Goal: Information Seeking & Learning: Learn about a topic

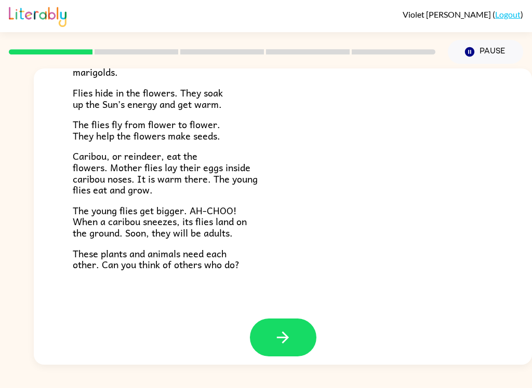
scroll to position [206, 0]
click at [272, 327] on button "button" at bounding box center [283, 338] width 66 height 38
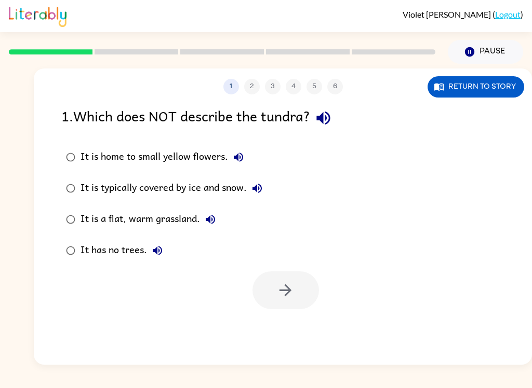
scroll to position [0, 0]
click at [330, 116] on icon "button" at bounding box center [322, 118] width 13 height 13
click at [240, 162] on icon "button" at bounding box center [238, 157] width 12 height 12
click at [236, 151] on button "It is home to small yellow flowers." at bounding box center [238, 157] width 21 height 21
click at [235, 161] on icon "button" at bounding box center [238, 157] width 12 height 12
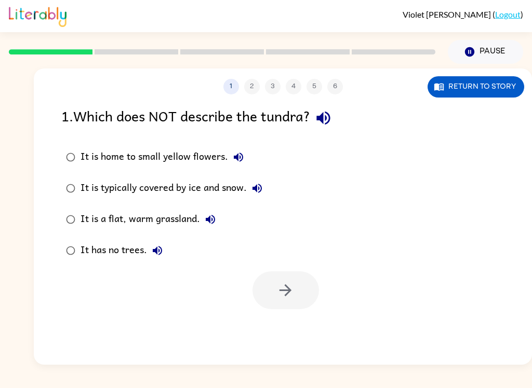
click at [251, 191] on button "It is typically covered by ice and snow." at bounding box center [257, 188] width 21 height 21
click at [219, 225] on button "It is a flat, warm grassland." at bounding box center [210, 219] width 21 height 21
click at [159, 257] on icon "button" at bounding box center [157, 251] width 12 height 12
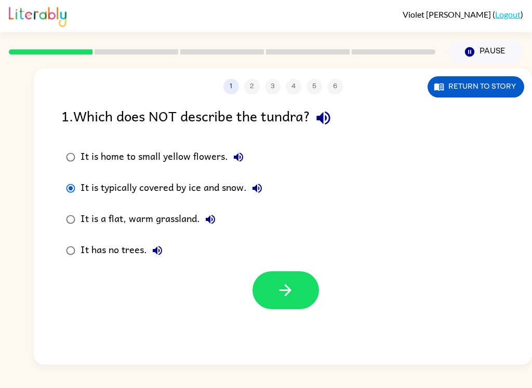
click at [277, 287] on icon "button" at bounding box center [285, 290] width 18 height 18
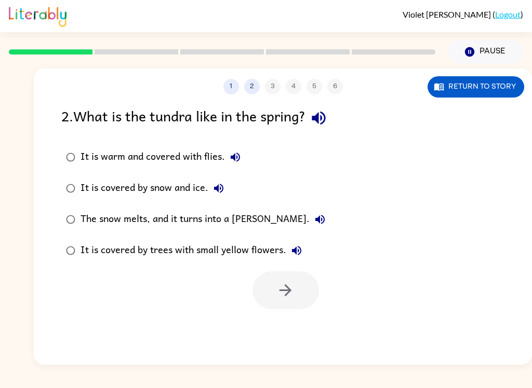
click at [320, 122] on icon "button" at bounding box center [317, 118] width 13 height 13
click at [322, 120] on icon "button" at bounding box center [317, 118] width 13 height 13
click at [320, 117] on icon "button" at bounding box center [317, 118] width 13 height 13
click at [241, 155] on icon "button" at bounding box center [235, 157] width 12 height 12
click at [221, 193] on icon "button" at bounding box center [218, 188] width 9 height 9
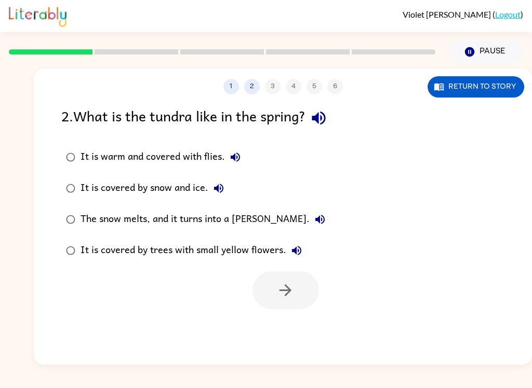
click at [309, 212] on button "The snow melts, and it turns into a [PERSON_NAME]." at bounding box center [319, 219] width 21 height 21
click at [290, 247] on icon "button" at bounding box center [296, 251] width 12 height 12
click at [309, 211] on button "The snow melts, and it turns into a [PERSON_NAME]." at bounding box center [319, 219] width 21 height 21
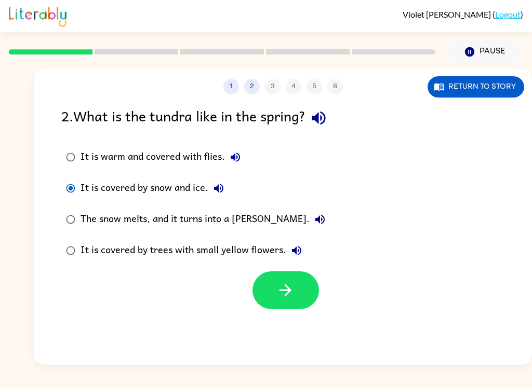
click at [275, 300] on button "button" at bounding box center [285, 291] width 66 height 38
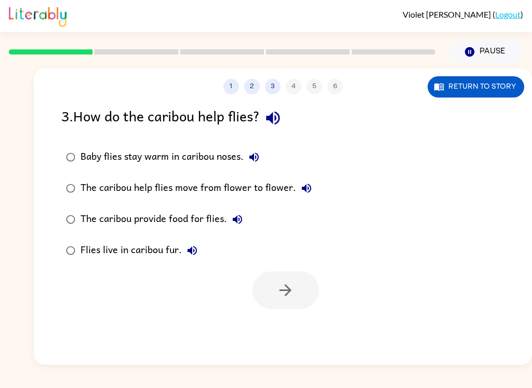
click at [274, 120] on icon "button" at bounding box center [272, 118] width 13 height 13
click at [255, 157] on icon "button" at bounding box center [254, 157] width 12 height 12
click at [307, 183] on icon "button" at bounding box center [306, 188] width 12 height 12
click at [245, 222] on button "The caribou provide food for flies." at bounding box center [237, 219] width 21 height 21
click at [194, 254] on icon "button" at bounding box center [191, 250] width 9 height 9
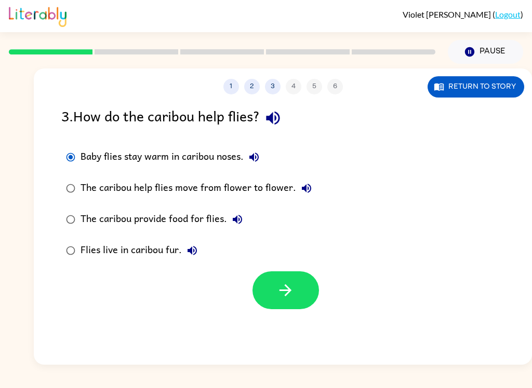
click at [285, 281] on button "button" at bounding box center [285, 291] width 66 height 38
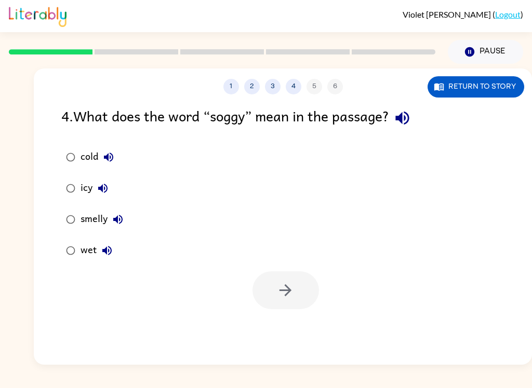
click at [412, 130] on button "button" at bounding box center [402, 118] width 26 height 26
click at [413, 131] on div "4 . What does the word “soggy” mean in the passage?" at bounding box center [282, 118] width 443 height 26
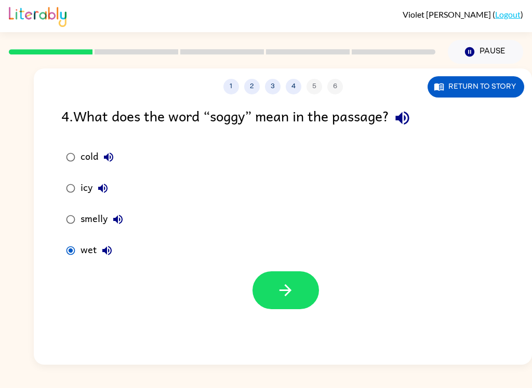
click at [290, 292] on icon "button" at bounding box center [285, 290] width 12 height 12
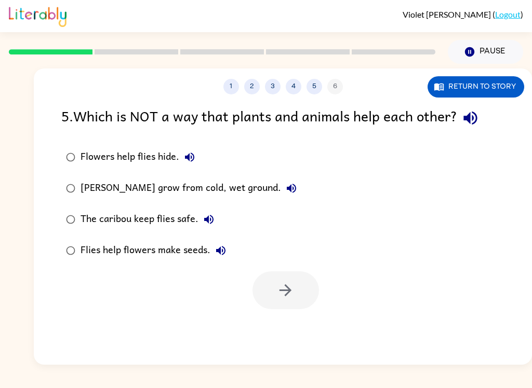
click at [482, 119] on button "button" at bounding box center [470, 118] width 26 height 26
click at [194, 157] on icon "button" at bounding box center [189, 157] width 9 height 9
click at [281, 193] on button "[PERSON_NAME] grow from cold, wet ground." at bounding box center [291, 188] width 21 height 21
click at [215, 225] on button "The caribou keep flies safe." at bounding box center [208, 219] width 21 height 21
click at [225, 255] on icon "button" at bounding box center [220, 251] width 12 height 12
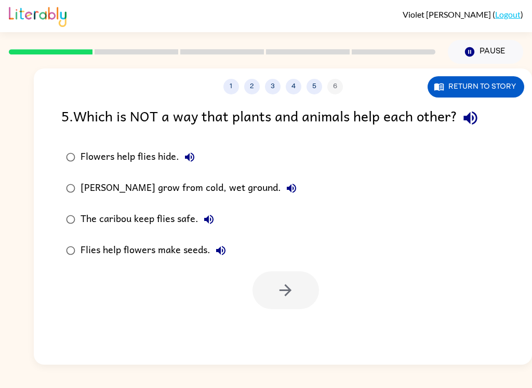
click at [56, 197] on label "[PERSON_NAME] grow from cold, wet ground." at bounding box center [181, 188] width 251 height 31
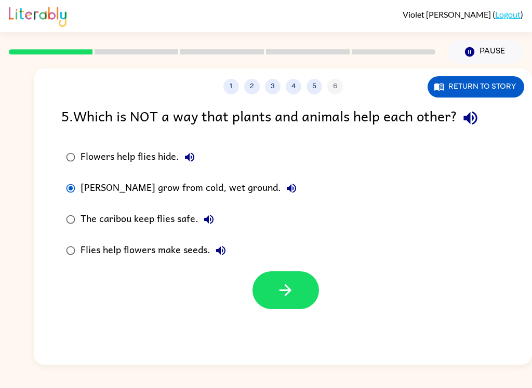
click at [281, 297] on icon "button" at bounding box center [285, 290] width 18 height 18
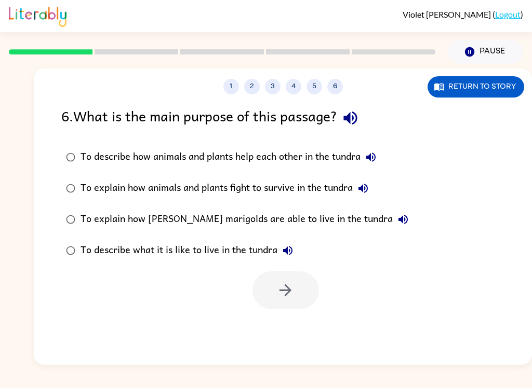
click at [355, 130] on button "button" at bounding box center [350, 118] width 26 height 26
click at [374, 153] on icon "button" at bounding box center [370, 157] width 12 height 12
click at [370, 180] on button "To explain how animals and plants fight to survive in the tundra" at bounding box center [363, 188] width 21 height 21
click at [397, 215] on icon "button" at bounding box center [403, 219] width 12 height 12
click at [295, 248] on button "To describe what it is like to live in the tundra" at bounding box center [287, 250] width 21 height 21
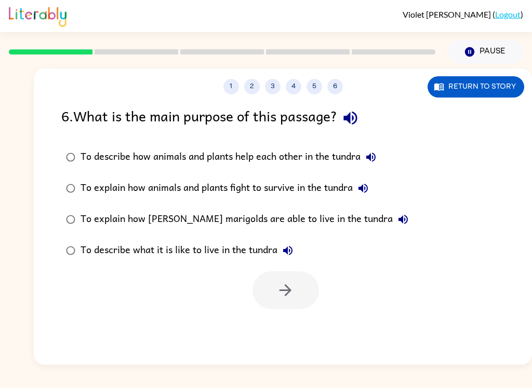
click at [291, 255] on icon "button" at bounding box center [287, 250] width 9 height 9
click at [294, 259] on button "To describe what it is like to live in the tundra" at bounding box center [287, 250] width 21 height 21
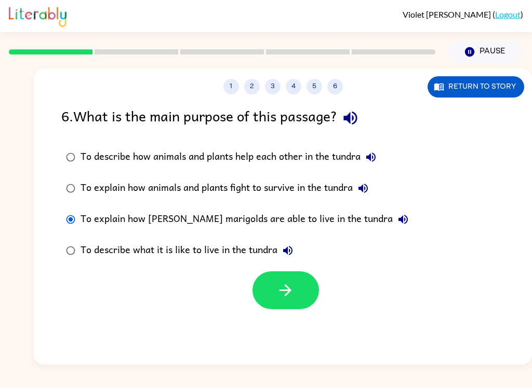
click at [334, 293] on div at bounding box center [283, 287] width 498 height 43
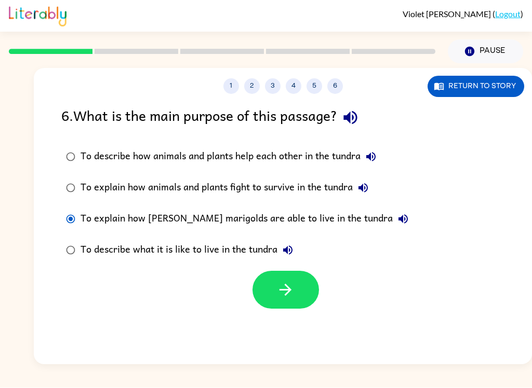
click at [294, 291] on button "button" at bounding box center [285, 291] width 66 height 38
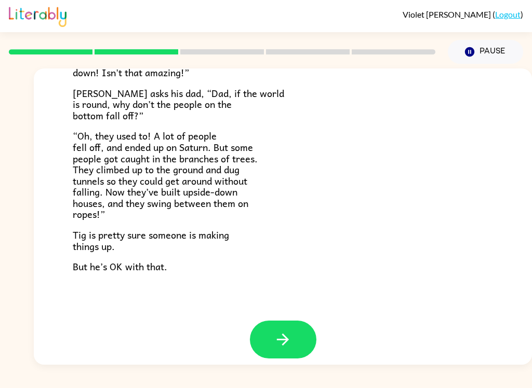
scroll to position [292, 0]
click at [284, 331] on icon "button" at bounding box center [283, 340] width 18 height 18
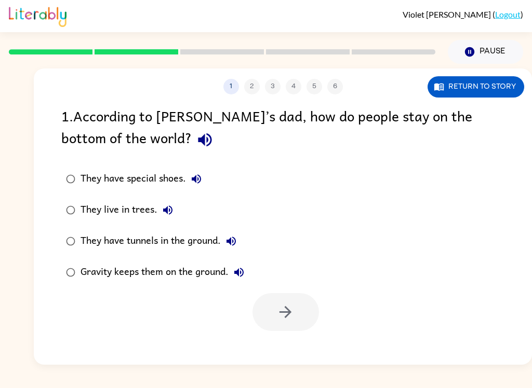
scroll to position [0, 0]
click at [196, 144] on icon "button" at bounding box center [205, 140] width 18 height 18
click at [192, 138] on button "button" at bounding box center [205, 140] width 26 height 26
click at [196, 132] on icon "button" at bounding box center [205, 140] width 18 height 18
click at [199, 181] on icon "button" at bounding box center [196, 179] width 12 height 12
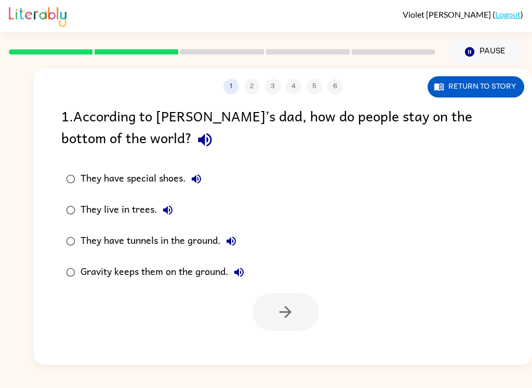
click at [170, 206] on icon "button" at bounding box center [167, 210] width 12 height 12
click at [240, 246] on button "They have tunnels in the ground." at bounding box center [231, 241] width 21 height 21
click at [243, 271] on icon "button" at bounding box center [238, 272] width 9 height 9
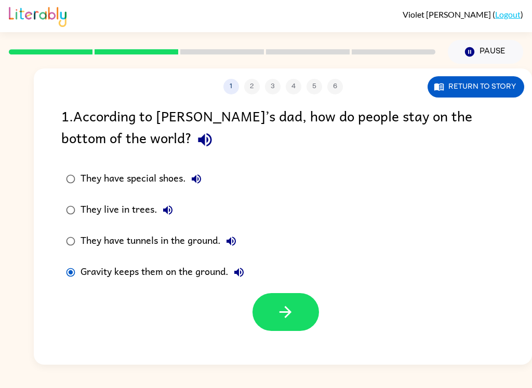
click at [288, 308] on icon "button" at bounding box center [285, 312] width 18 height 18
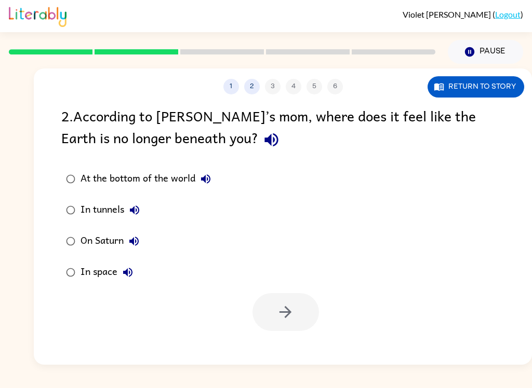
click at [262, 147] on icon "button" at bounding box center [271, 140] width 18 height 18
click at [211, 179] on icon "button" at bounding box center [205, 179] width 12 height 12
click at [145, 209] on button "In tunnels" at bounding box center [134, 210] width 21 height 21
click at [136, 240] on icon "button" at bounding box center [134, 241] width 12 height 12
click at [129, 278] on icon "button" at bounding box center [127, 272] width 12 height 12
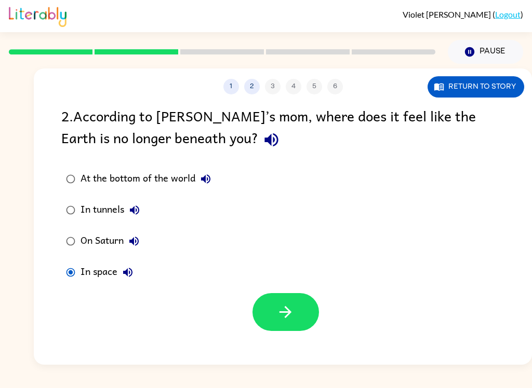
click at [188, 279] on label "In space" at bounding box center [139, 272] width 166 height 31
click at [274, 295] on button "button" at bounding box center [285, 312] width 66 height 38
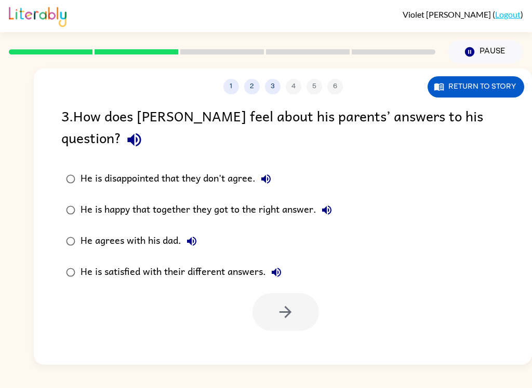
click at [143, 131] on icon "button" at bounding box center [134, 140] width 18 height 18
click at [262, 169] on button "He is disappointed that they don't agree." at bounding box center [265, 179] width 21 height 21
click at [319, 200] on button "He is happy that together they got to the right answer." at bounding box center [326, 210] width 21 height 21
click at [200, 231] on div "He agrees with his dad." at bounding box center [140, 241] width 121 height 21
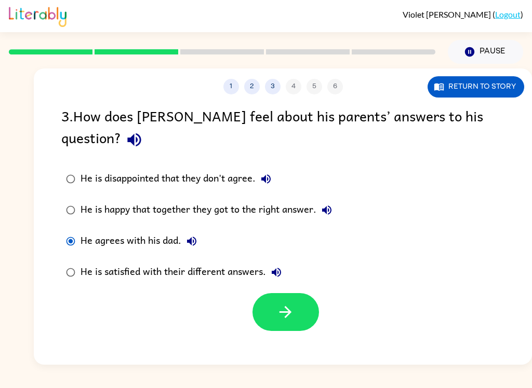
click at [194, 237] on icon "button" at bounding box center [191, 241] width 9 height 9
click at [280, 262] on button "He is satisfied with their different answers." at bounding box center [276, 272] width 21 height 21
click at [289, 303] on icon "button" at bounding box center [285, 312] width 18 height 18
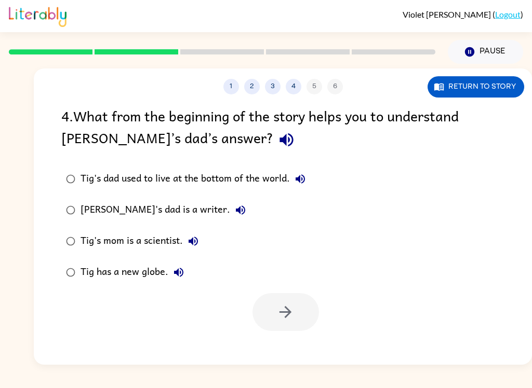
click at [277, 135] on icon "button" at bounding box center [286, 140] width 18 height 18
click at [309, 175] on button "Tig's dad used to live at the bottom of the world." at bounding box center [300, 179] width 21 height 21
click at [230, 208] on button "[PERSON_NAME]'s dad is a writer." at bounding box center [240, 210] width 21 height 21
click at [202, 245] on button "Tig's mom is a scientist." at bounding box center [193, 241] width 21 height 21
click at [184, 278] on icon "button" at bounding box center [178, 272] width 12 height 12
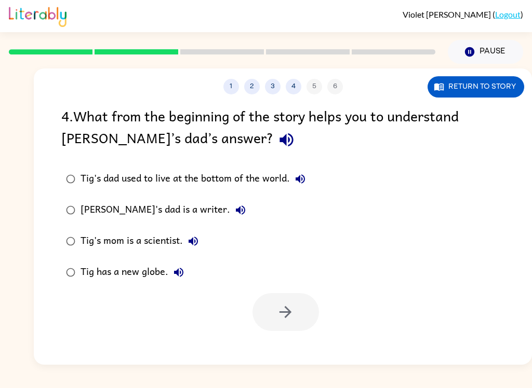
click at [295, 184] on icon "button" at bounding box center [300, 179] width 12 height 12
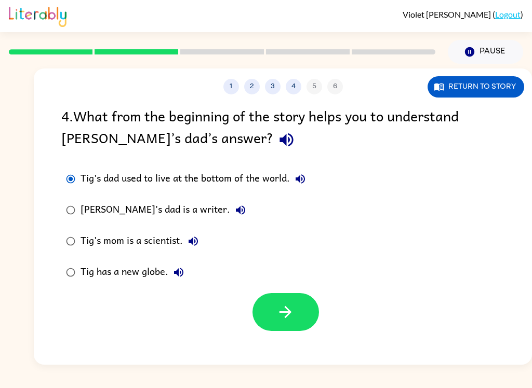
click at [286, 307] on icon "button" at bounding box center [285, 312] width 18 height 18
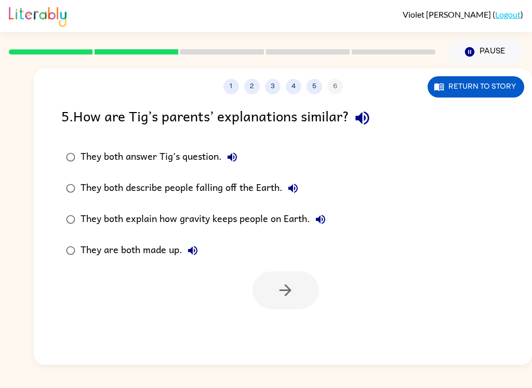
click at [427, 361] on div "1 2 3 4 5 6 Return to story 5 . How are [PERSON_NAME]’s parents’ explanations s…" at bounding box center [283, 217] width 498 height 296
click at [364, 120] on icon "button" at bounding box center [361, 118] width 13 height 13
click at [243, 145] on label "They both answer Tig’s question." at bounding box center [196, 157] width 280 height 31
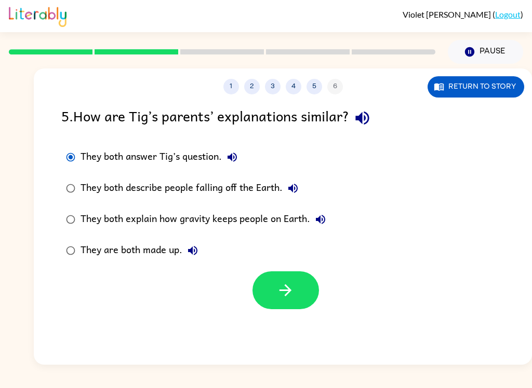
click at [236, 160] on icon "button" at bounding box center [231, 157] width 9 height 9
click at [258, 301] on button "button" at bounding box center [285, 291] width 66 height 38
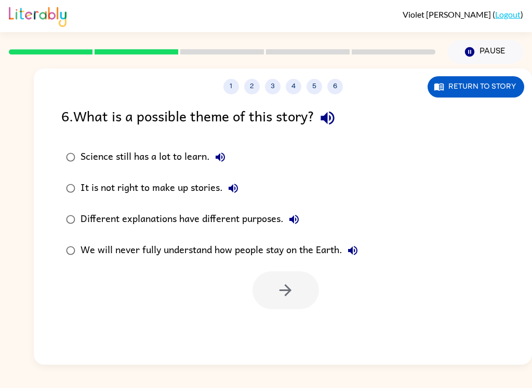
click at [328, 128] on button "button" at bounding box center [327, 118] width 26 height 26
click at [225, 165] on button "Science still has a lot to learn." at bounding box center [220, 157] width 21 height 21
click at [225, 157] on icon "button" at bounding box center [220, 157] width 12 height 12
click at [222, 157] on icon "button" at bounding box center [219, 157] width 9 height 9
click at [235, 186] on icon "button" at bounding box center [233, 188] width 12 height 12
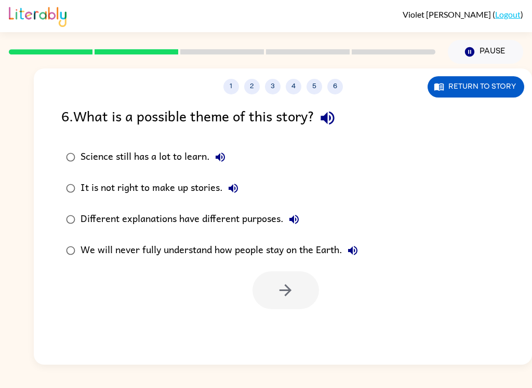
click at [292, 224] on icon "button" at bounding box center [294, 219] width 12 height 12
click at [363, 253] on button "We will never fully understand how people stay on the Earth." at bounding box center [352, 250] width 21 height 21
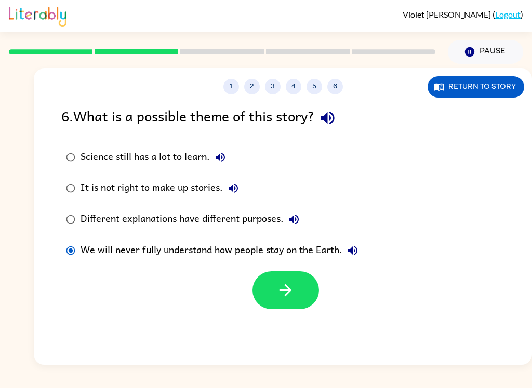
click at [279, 288] on icon "button" at bounding box center [285, 290] width 18 height 18
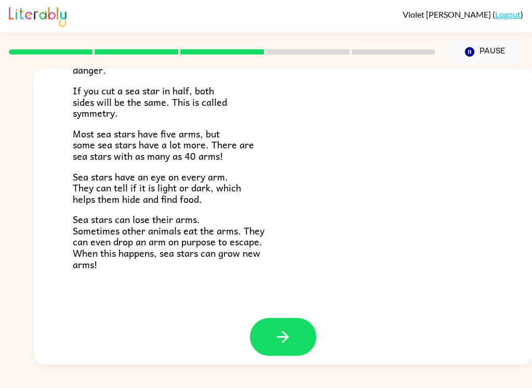
scroll to position [290, 0]
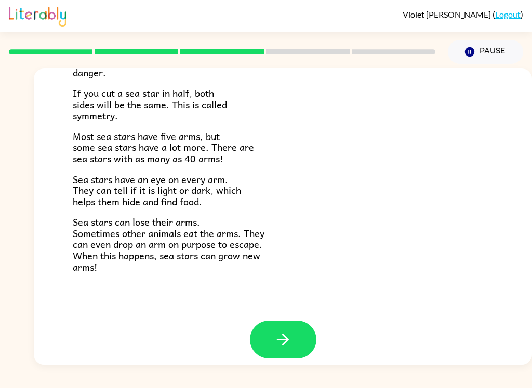
click at [281, 331] on icon "button" at bounding box center [283, 340] width 18 height 18
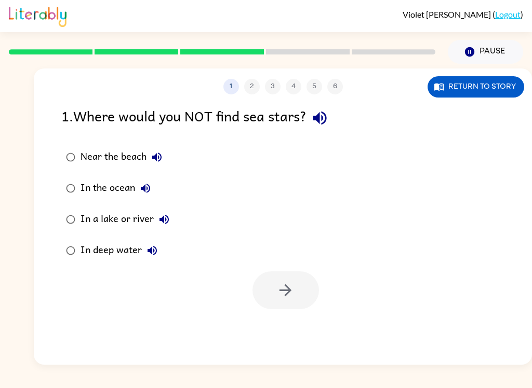
scroll to position [0, 0]
click at [329, 119] on icon "button" at bounding box center [319, 118] width 18 height 18
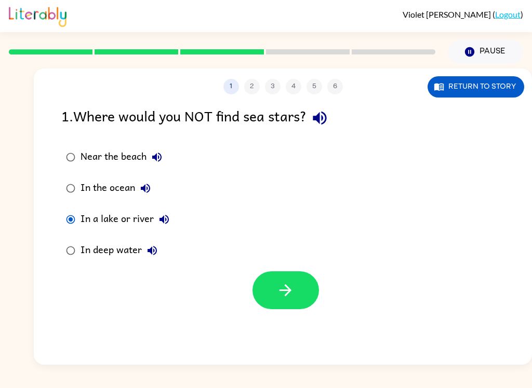
click at [297, 295] on button "button" at bounding box center [285, 291] width 66 height 38
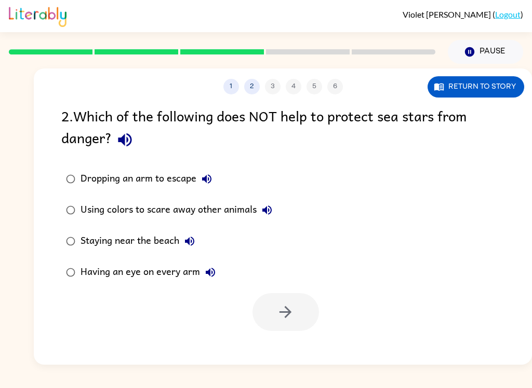
click at [125, 145] on icon "button" at bounding box center [124, 139] width 13 height 13
click at [209, 173] on button "Dropping an arm to escape" at bounding box center [206, 179] width 21 height 21
click at [275, 210] on button "Using colors to scare away other animals" at bounding box center [266, 210] width 21 height 21
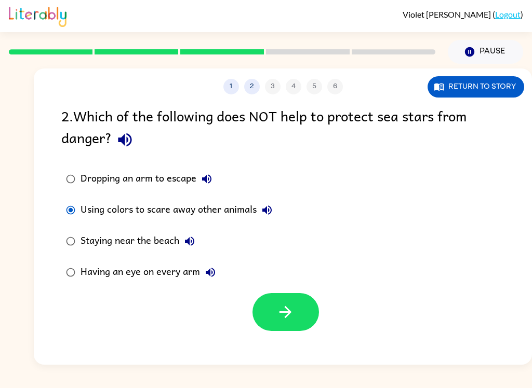
click at [276, 312] on icon "button" at bounding box center [285, 312] width 18 height 18
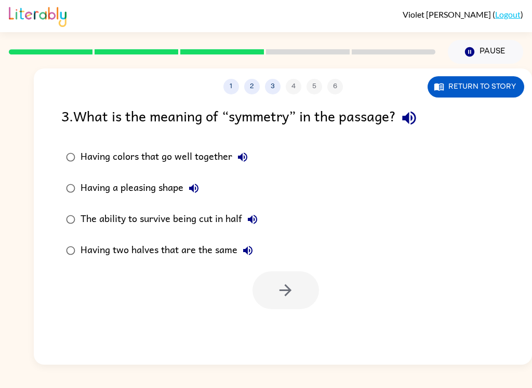
click at [412, 117] on icon "button" at bounding box center [408, 118] width 13 height 13
click at [246, 156] on icon "button" at bounding box center [242, 157] width 12 height 12
click at [197, 184] on icon "button" at bounding box center [193, 188] width 12 height 12
click at [255, 220] on icon "button" at bounding box center [252, 219] width 9 height 9
click at [256, 249] on button "Having two halves that are the same" at bounding box center [247, 250] width 21 height 21
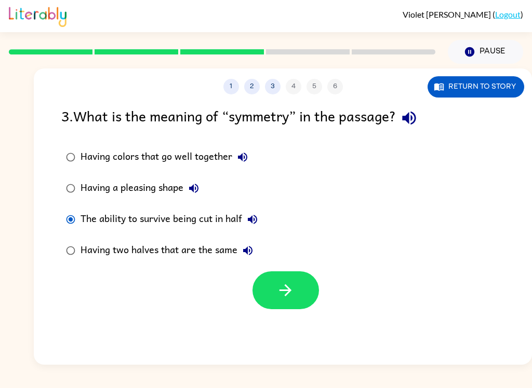
click at [288, 300] on icon "button" at bounding box center [285, 290] width 18 height 18
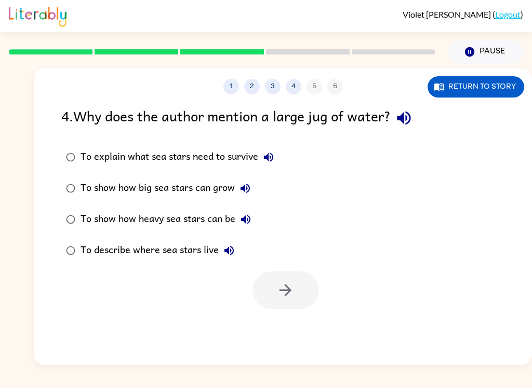
click at [435, 103] on div "1 2 3 4 5 6 Return to story 4 . Why does the author mention a large jug of wate…" at bounding box center [283, 217] width 498 height 296
click at [411, 108] on button "button" at bounding box center [403, 118] width 26 height 26
click at [261, 174] on label "To show how big sea stars can grow" at bounding box center [170, 188] width 228 height 31
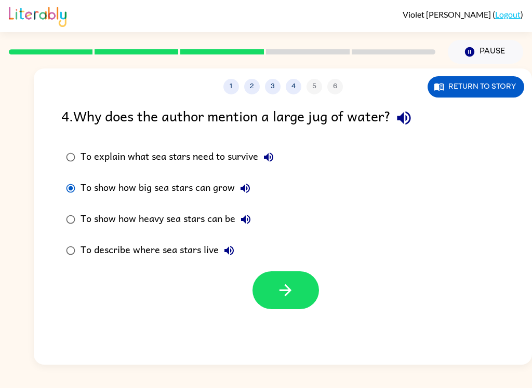
click at [300, 141] on div "4 . Why does the author mention a large jug of water? To explain what sea stars…" at bounding box center [283, 207] width 498 height 205
click at [265, 164] on icon "button" at bounding box center [268, 157] width 12 height 12
click at [289, 283] on icon "button" at bounding box center [285, 290] width 18 height 18
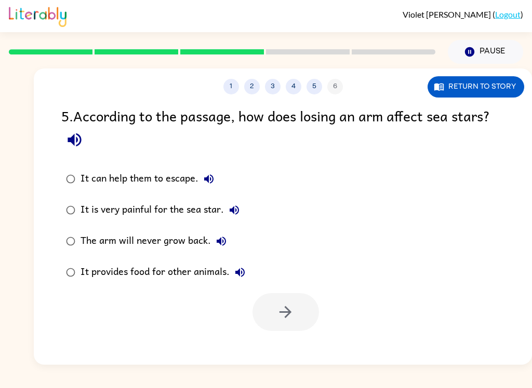
click at [81, 148] on icon "button" at bounding box center [74, 140] width 18 height 18
click at [218, 185] on button "It can help them to escape." at bounding box center [208, 179] width 21 height 21
click at [246, 201] on label "It is very painful for the sea star." at bounding box center [156, 210] width 200 height 31
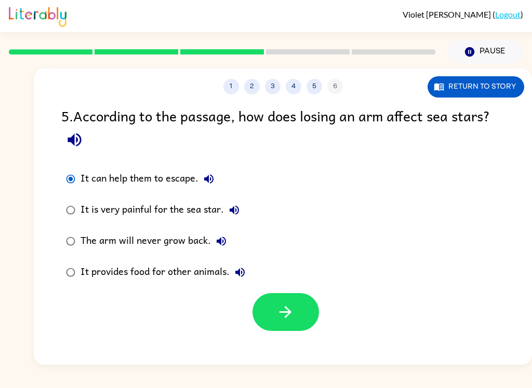
click at [306, 313] on button "button" at bounding box center [285, 312] width 66 height 38
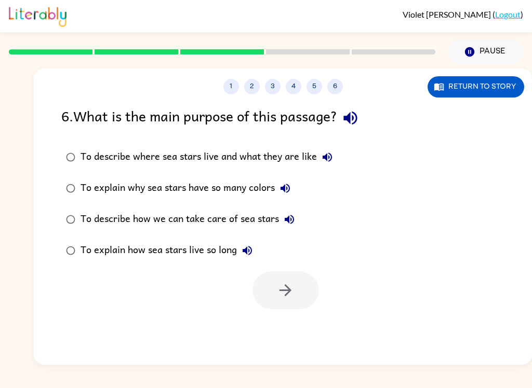
click at [356, 107] on button "button" at bounding box center [350, 118] width 26 height 26
click at [342, 155] on label "To describe where sea stars live and what they are like" at bounding box center [199, 157] width 287 height 31
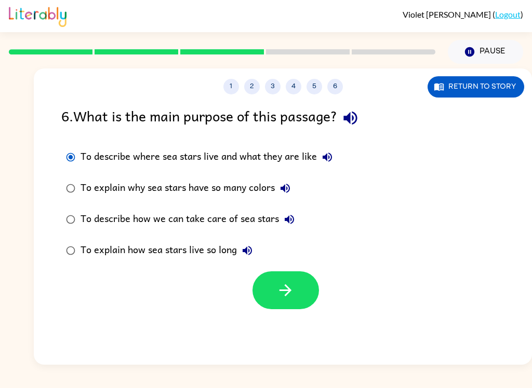
click at [336, 152] on button "To describe where sea stars live and what they are like" at bounding box center [327, 157] width 21 height 21
click at [332, 155] on icon "button" at bounding box center [327, 157] width 12 height 12
click at [328, 157] on icon "button" at bounding box center [327, 157] width 12 height 12
click at [291, 287] on icon "button" at bounding box center [285, 290] width 18 height 18
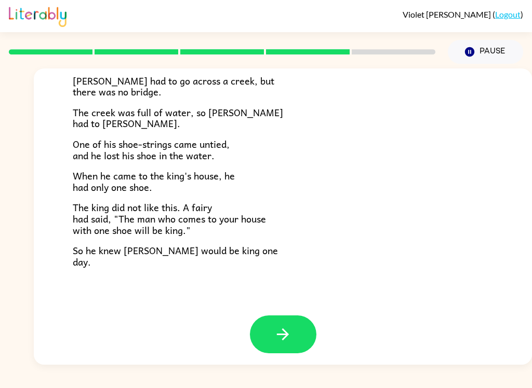
scroll to position [172, 0]
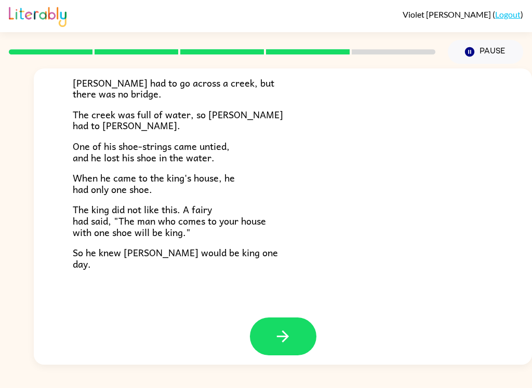
click at [287, 331] on icon "button" at bounding box center [283, 337] width 12 height 12
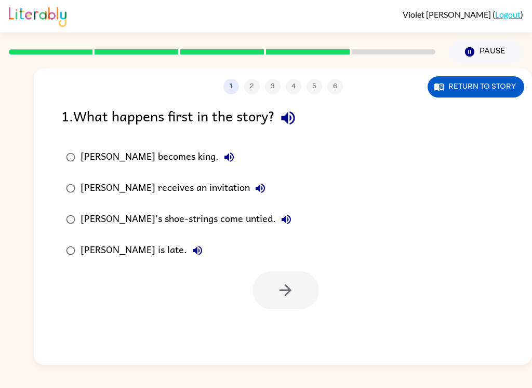
scroll to position [0, 0]
click at [282, 109] on button "button" at bounding box center [288, 118] width 26 height 26
click at [223, 161] on icon "button" at bounding box center [229, 157] width 12 height 12
click at [254, 191] on icon "button" at bounding box center [260, 188] width 12 height 12
click at [276, 225] on button "[PERSON_NAME]'s shoe-strings come untied." at bounding box center [286, 219] width 21 height 21
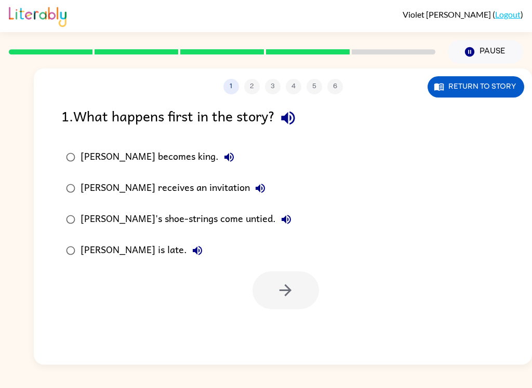
click at [191, 250] on icon "button" at bounding box center [197, 251] width 12 height 12
click at [250, 193] on button "[PERSON_NAME] receives an invitation" at bounding box center [260, 188] width 21 height 21
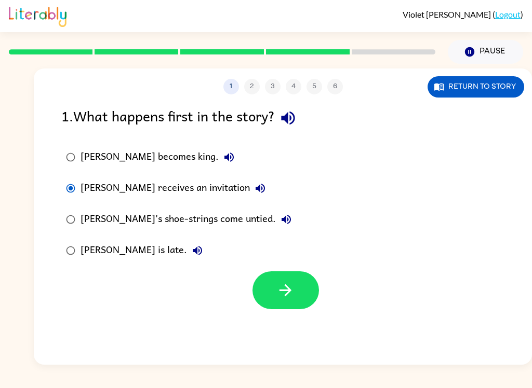
click at [271, 302] on button "button" at bounding box center [285, 291] width 66 height 38
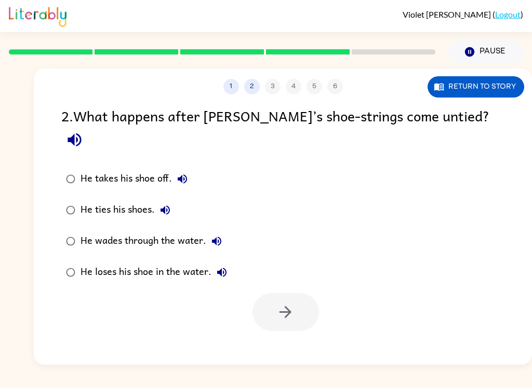
click at [81, 133] on icon "button" at bounding box center [73, 139] width 13 height 13
click at [188, 169] on div "He takes his shoe off." at bounding box center [136, 179] width 112 height 21
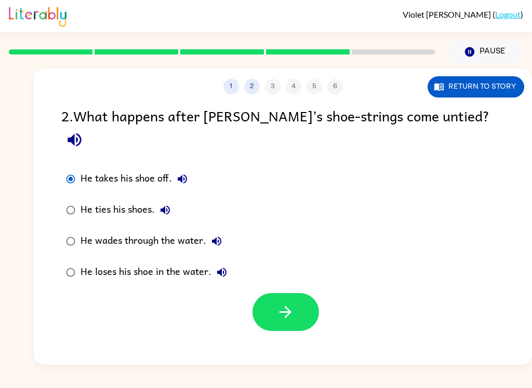
click at [183, 173] on icon "button" at bounding box center [182, 179] width 12 height 12
click at [172, 200] on button "He ties his shoes." at bounding box center [165, 210] width 21 height 21
click at [225, 231] on button "He wades through the water." at bounding box center [216, 241] width 21 height 21
click at [225, 266] on icon "button" at bounding box center [221, 272] width 12 height 12
click at [288, 306] on icon "button" at bounding box center [285, 312] width 12 height 12
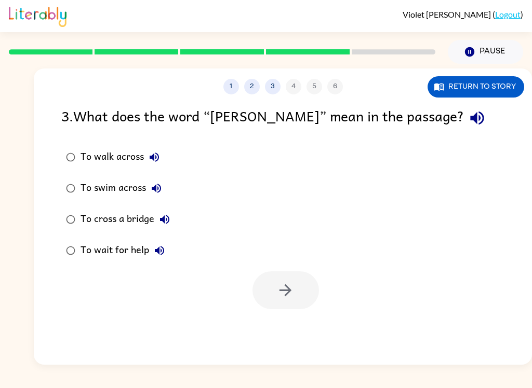
click at [468, 121] on icon "button" at bounding box center [477, 118] width 18 height 18
click at [164, 159] on button "To walk across" at bounding box center [154, 157] width 21 height 21
click at [161, 197] on button "To swim across" at bounding box center [156, 188] width 21 height 21
click at [154, 188] on icon "button" at bounding box center [156, 188] width 9 height 9
click at [164, 193] on button "To swim across" at bounding box center [156, 188] width 21 height 21
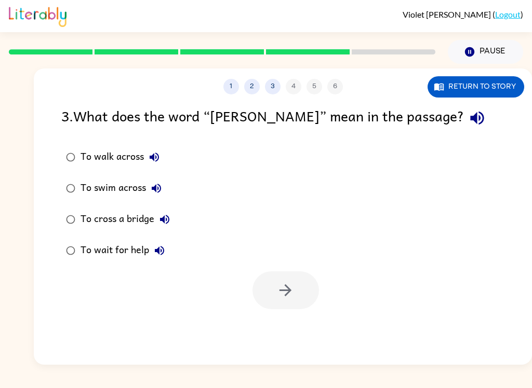
click at [168, 221] on icon "button" at bounding box center [164, 219] width 12 height 12
click at [64, 229] on label "To cross a bridge" at bounding box center [118, 219] width 125 height 31
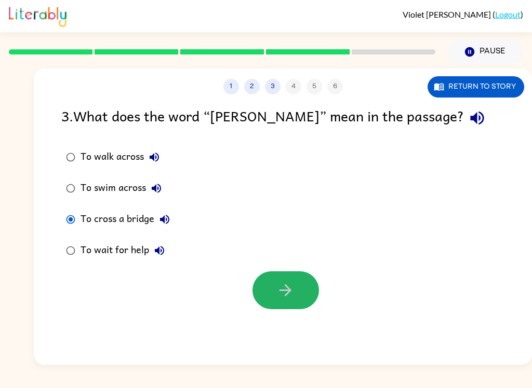
click at [295, 285] on button "button" at bounding box center [285, 291] width 66 height 38
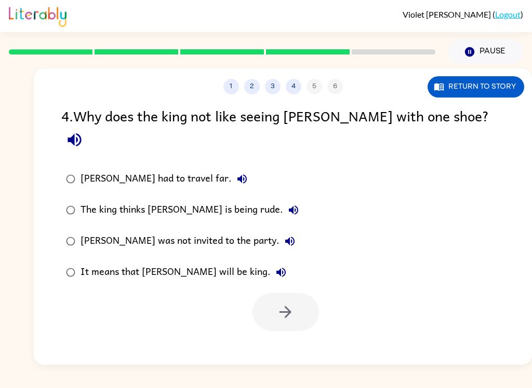
click at [88, 130] on button "button" at bounding box center [74, 140] width 26 height 26
click at [204, 164] on label "[PERSON_NAME] had to travel far." at bounding box center [182, 179] width 253 height 31
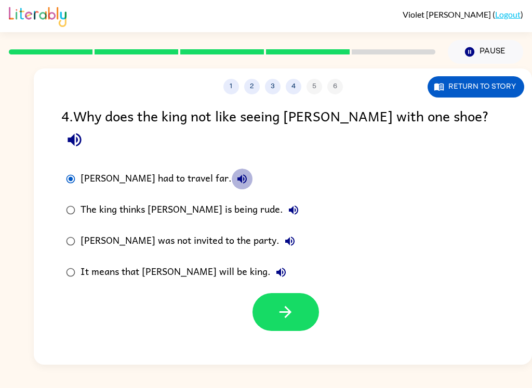
click at [236, 173] on icon "button" at bounding box center [242, 179] width 12 height 12
click at [289, 206] on icon "button" at bounding box center [293, 210] width 9 height 9
click at [285, 237] on icon "button" at bounding box center [289, 241] width 9 height 9
click at [275, 266] on icon "button" at bounding box center [281, 272] width 12 height 12
click at [269, 293] on button "button" at bounding box center [285, 312] width 66 height 38
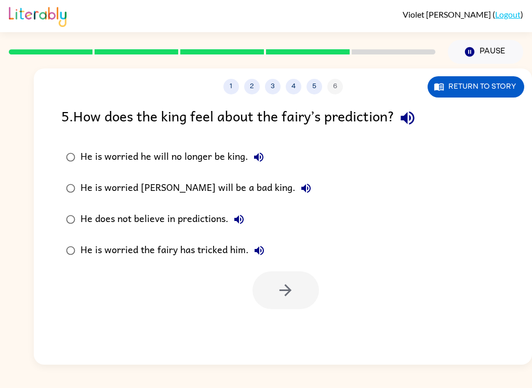
click at [398, 120] on button "button" at bounding box center [407, 118] width 26 height 26
click at [271, 154] on label "He is worried he will no longer be king." at bounding box center [189, 157] width 266 height 31
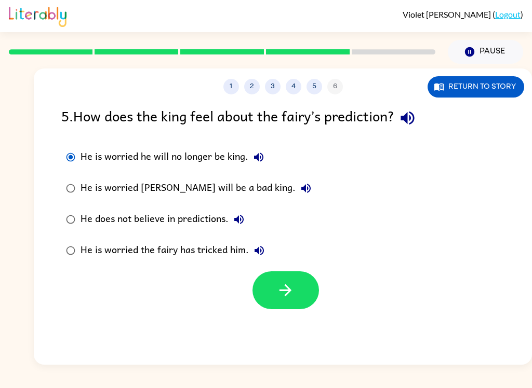
click at [259, 159] on icon "button" at bounding box center [258, 157] width 9 height 9
click at [301, 191] on icon "button" at bounding box center [305, 188] width 9 height 9
click at [246, 224] on button "He does not believe in predictions." at bounding box center [238, 219] width 21 height 21
click at [264, 248] on icon "button" at bounding box center [259, 251] width 12 height 12
click at [245, 218] on icon "button" at bounding box center [239, 219] width 12 height 12
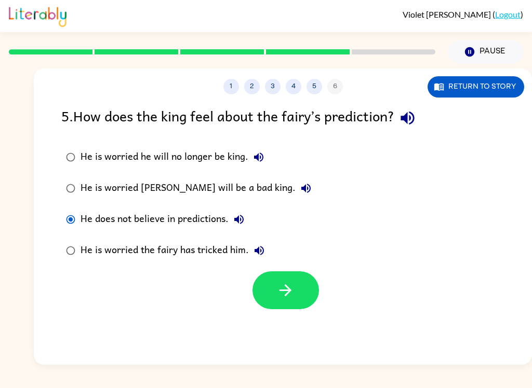
click at [281, 289] on icon "button" at bounding box center [285, 290] width 18 height 18
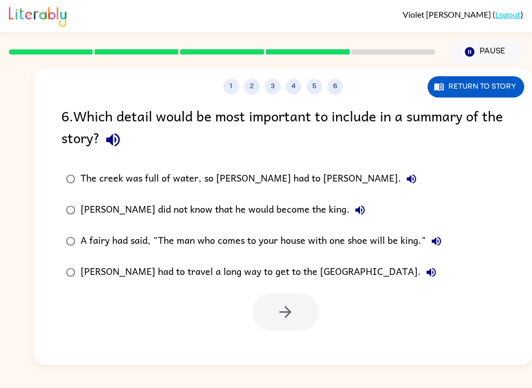
click at [126, 145] on button "button" at bounding box center [113, 140] width 26 height 26
click at [401, 180] on button "The creek was full of water, so [PERSON_NAME] had to [PERSON_NAME]." at bounding box center [411, 179] width 21 height 21
click at [318, 201] on div "[PERSON_NAME] did not know that he would become the king." at bounding box center [225, 210] width 290 height 21
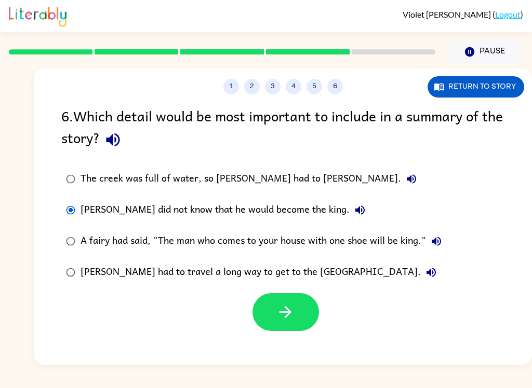
click at [354, 206] on icon "button" at bounding box center [360, 210] width 12 height 12
click at [271, 311] on button "button" at bounding box center [285, 312] width 66 height 38
